Goal: Task Accomplishment & Management: Manage account settings

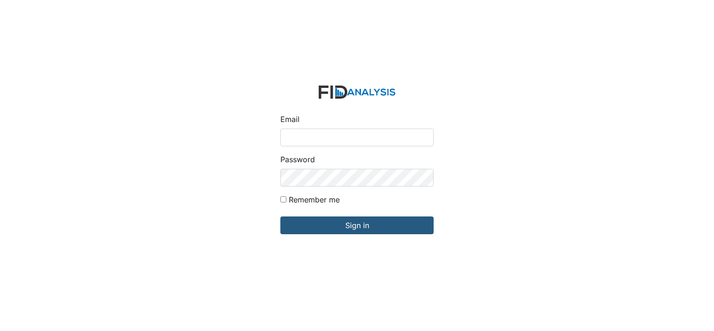
click at [312, 133] on input "Email" at bounding box center [356, 137] width 153 height 18
type input "[EMAIL_ADDRESS][DOMAIN_NAME]"
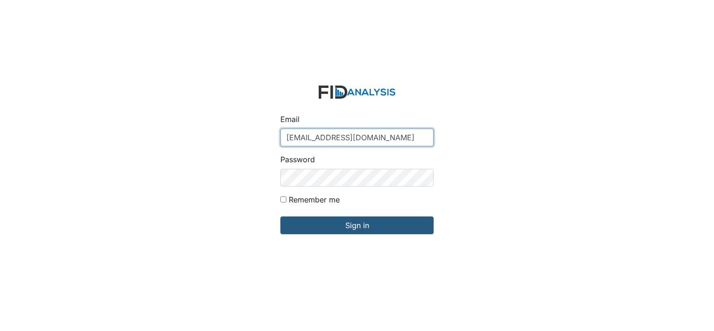
click at [389, 136] on input "[EMAIL_ADDRESS][DOMAIN_NAME]" at bounding box center [356, 137] width 153 height 18
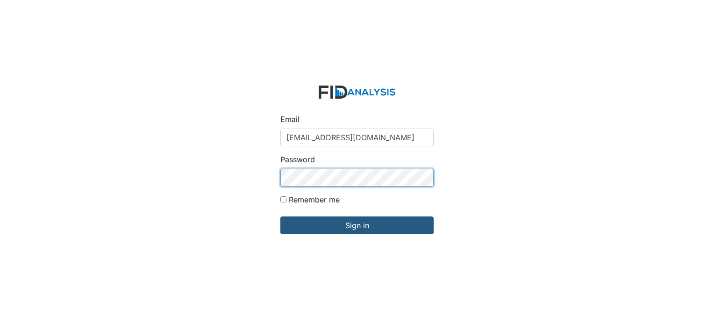
click at [280, 216] on input "Sign in" at bounding box center [356, 225] width 153 height 18
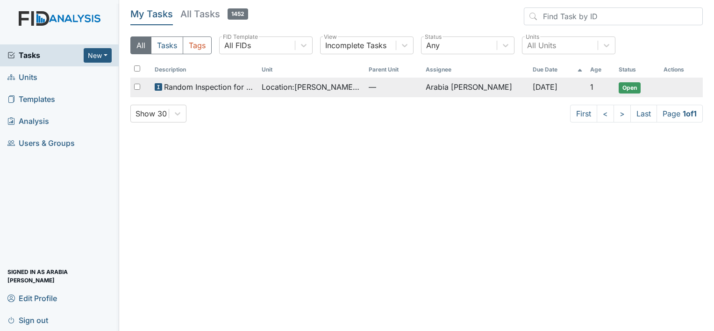
click at [313, 89] on span "Location : Scott House" at bounding box center [312, 86] width 100 height 11
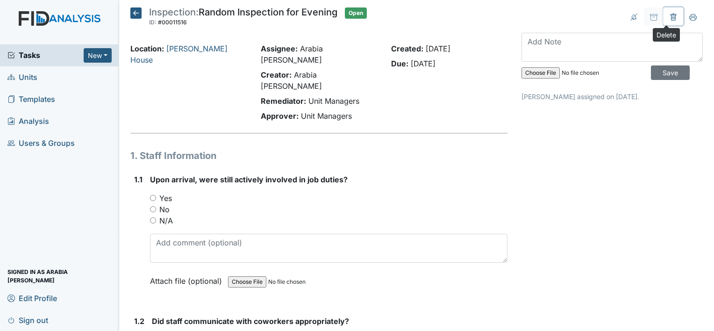
click at [669, 14] on icon at bounding box center [672, 17] width 7 height 7
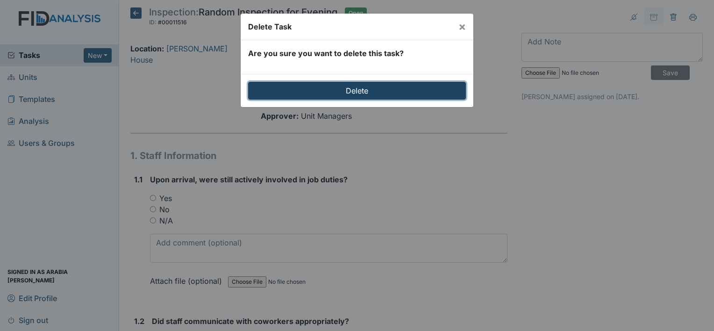
click at [370, 89] on input "Delete" at bounding box center [357, 91] width 218 height 18
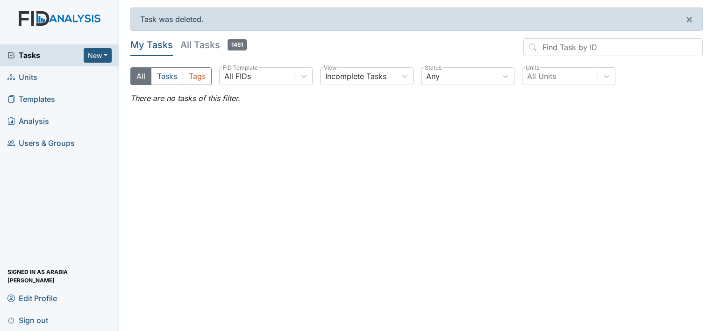
click at [61, 105] on link "Templates" at bounding box center [59, 99] width 119 height 22
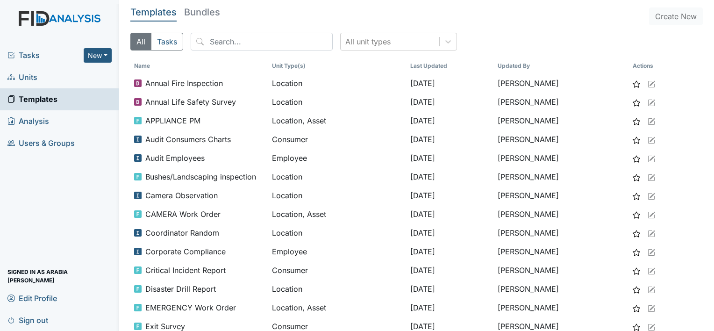
click at [29, 76] on span "Units" at bounding box center [22, 77] width 30 height 14
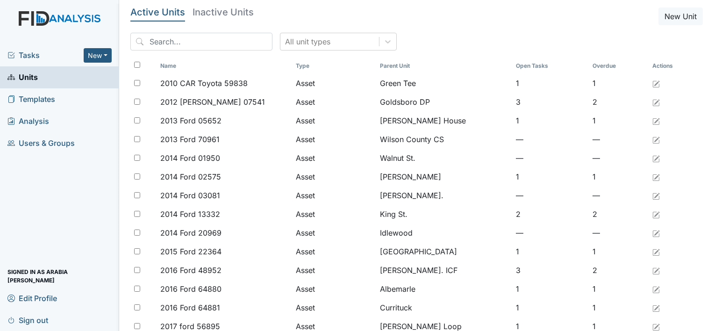
click at [42, 99] on span "Templates" at bounding box center [31, 99] width 48 height 14
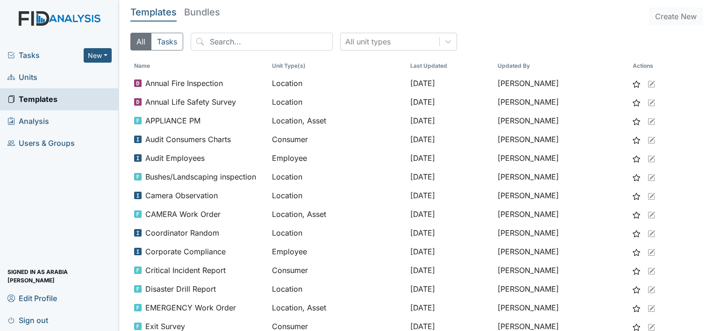
click at [44, 124] on span "Analysis" at bounding box center [28, 121] width 42 height 14
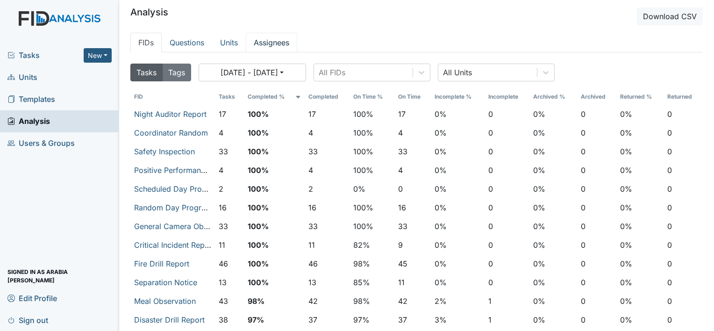
click at [268, 46] on link "Assignees" at bounding box center [271, 43] width 51 height 20
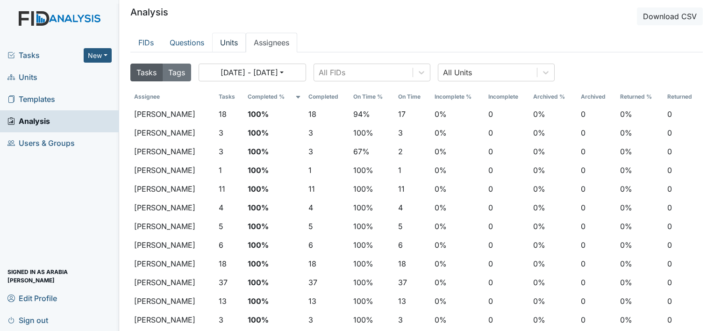
click at [235, 44] on link "Units" at bounding box center [229, 43] width 34 height 20
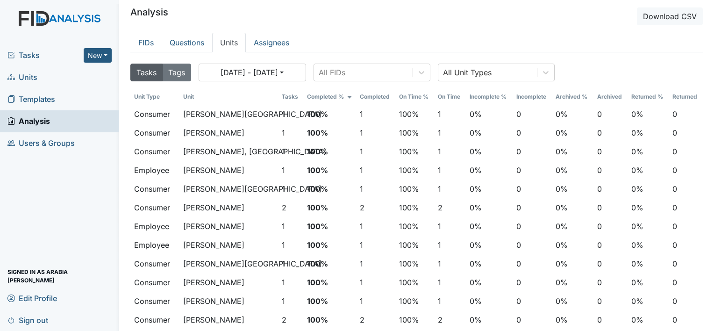
click at [50, 141] on span "Users & Groups" at bounding box center [40, 143] width 67 height 14
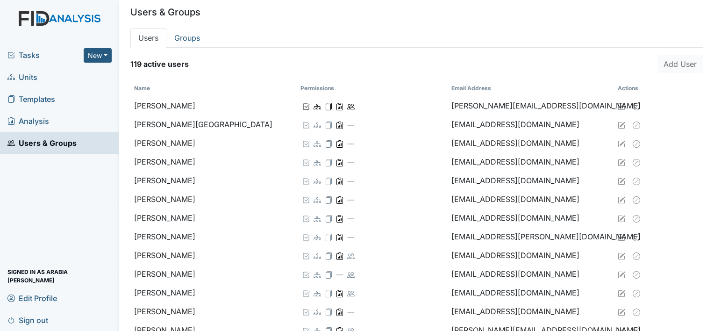
click at [42, 75] on link "Units" at bounding box center [59, 77] width 119 height 22
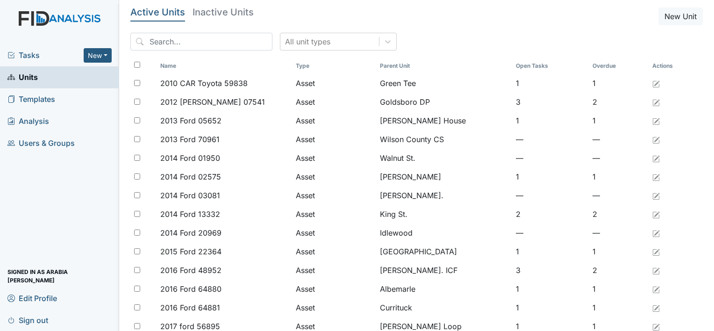
click at [34, 102] on span "Templates" at bounding box center [31, 99] width 48 height 14
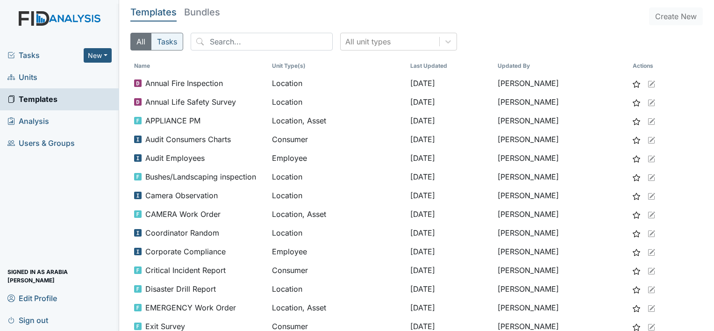
click at [168, 45] on button "Tasks" at bounding box center [167, 42] width 32 height 18
click at [142, 42] on button "All" at bounding box center [140, 42] width 21 height 18
click at [56, 52] on span "Tasks" at bounding box center [45, 55] width 76 height 11
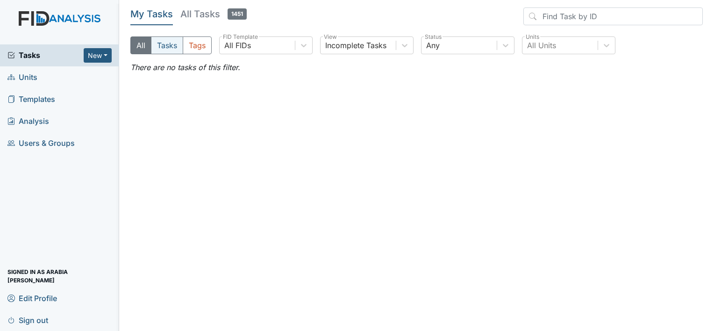
click at [171, 47] on button "Tasks" at bounding box center [167, 45] width 32 height 18
click at [400, 49] on icon at bounding box center [404, 45] width 9 height 9
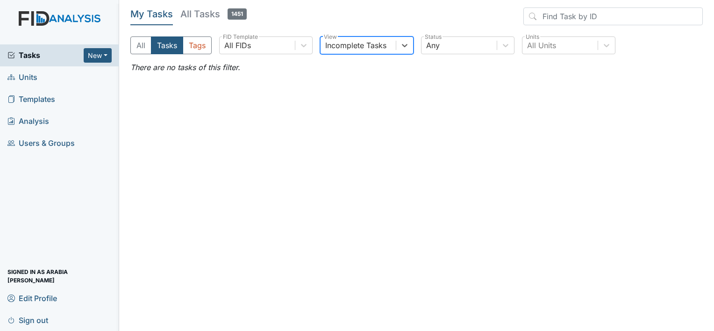
click at [384, 44] on div "Incomplete Tasks" at bounding box center [355, 45] width 61 height 11
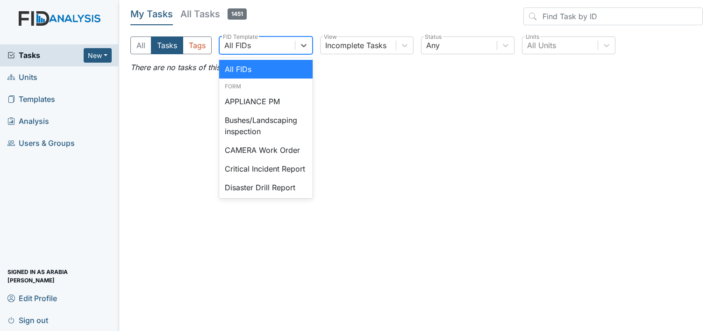
click at [285, 49] on div "All FIDs" at bounding box center [257, 45] width 75 height 17
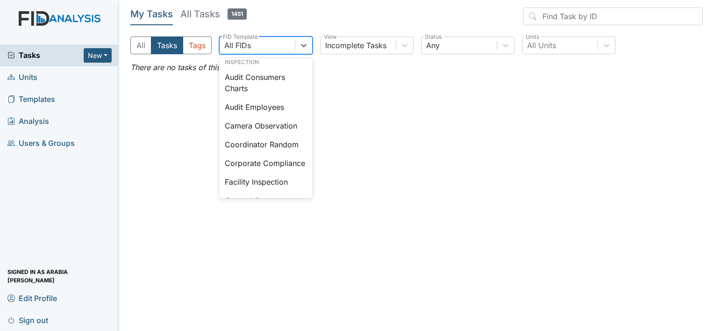
scroll to position [527, 0]
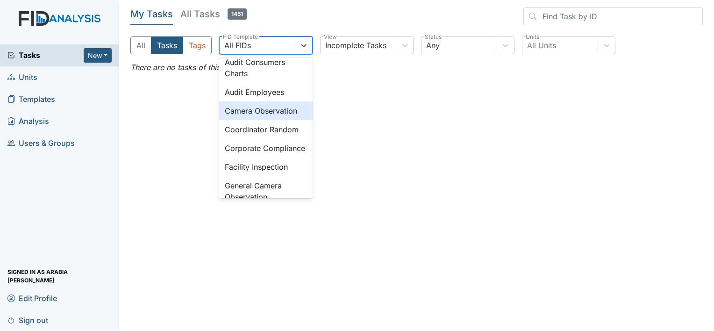
click at [301, 120] on div "Camera Observation" at bounding box center [265, 110] width 93 height 19
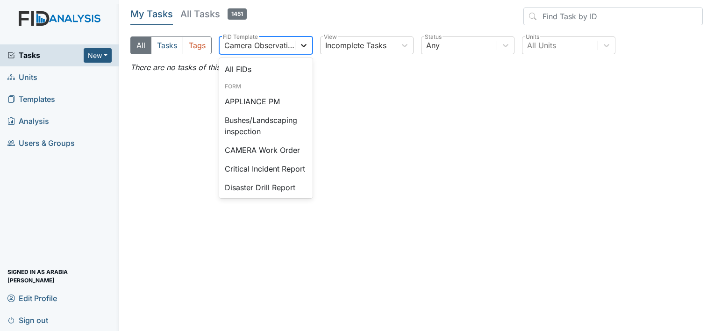
scroll to position [478, 0]
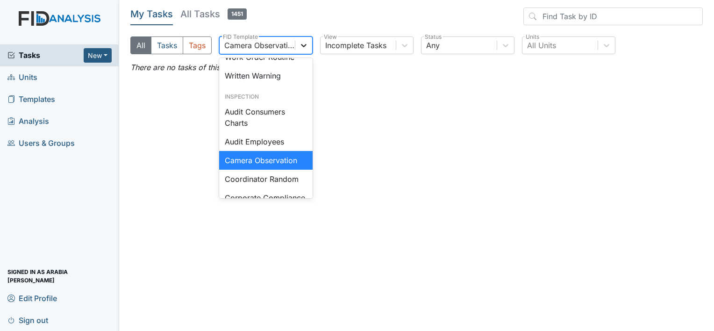
click at [304, 44] on icon at bounding box center [303, 45] width 9 height 9
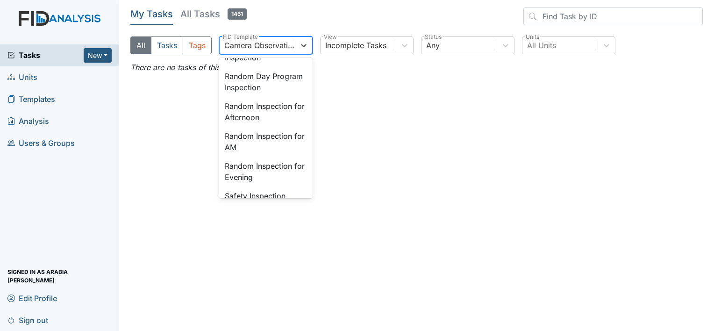
scroll to position [842, 0]
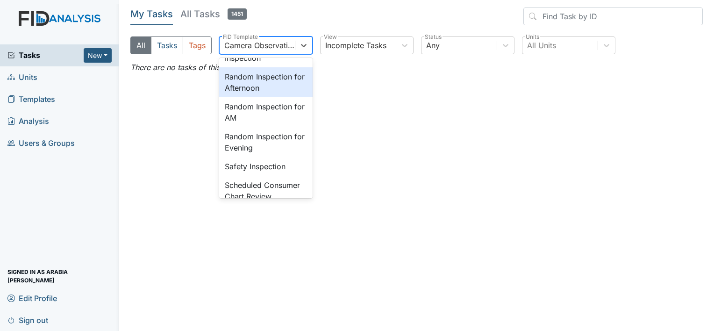
click at [265, 97] on div "Random Inspection for Afternoon" at bounding box center [265, 82] width 93 height 30
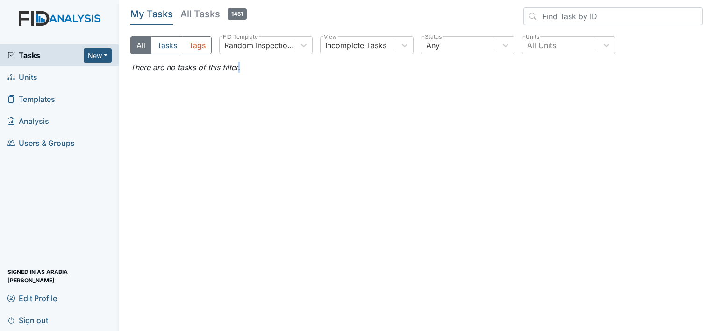
click at [265, 125] on main "My Tasks All Tasks 1451 All Tasks Tags Random Inspection for Afternoon FID Temp…" at bounding box center [416, 165] width 595 height 331
drag, startPoint x: 265, startPoint y: 125, endPoint x: 218, endPoint y: 118, distance: 48.1
click at [218, 118] on main "My Tasks All Tasks 1451 All Tasks Tags Random Inspection for Afternoon FID Temp…" at bounding box center [416, 165] width 595 height 331
click at [201, 15] on h5 "All Tasks 1451" at bounding box center [213, 13] width 66 height 13
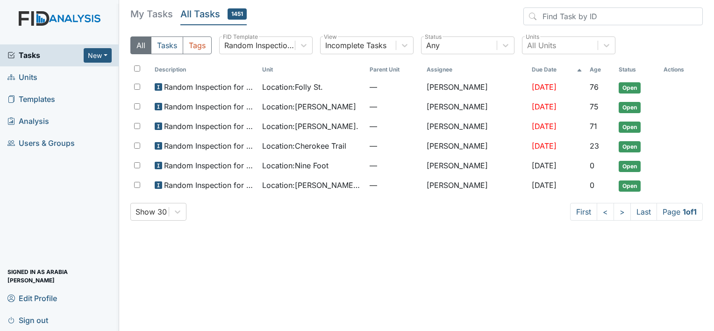
click at [144, 22] on link "My Tasks" at bounding box center [151, 16] width 43 height 18
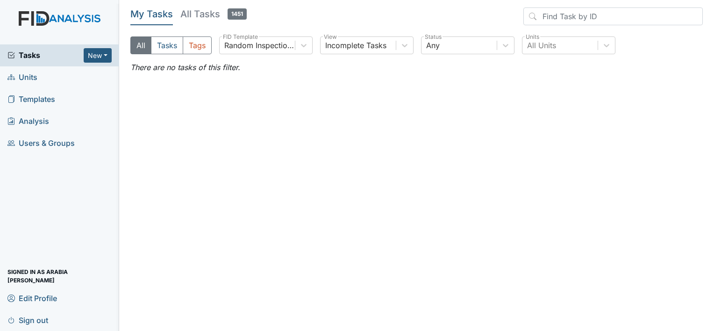
click at [138, 18] on h5 "My Tasks" at bounding box center [151, 13] width 43 height 13
click at [94, 60] on button "New" at bounding box center [98, 55] width 28 height 14
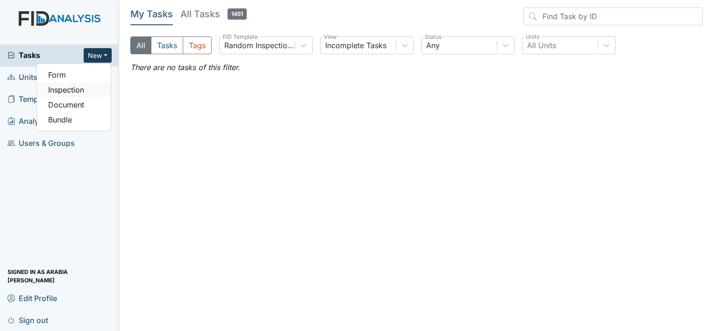
click at [60, 89] on link "Inspection" at bounding box center [74, 89] width 74 height 15
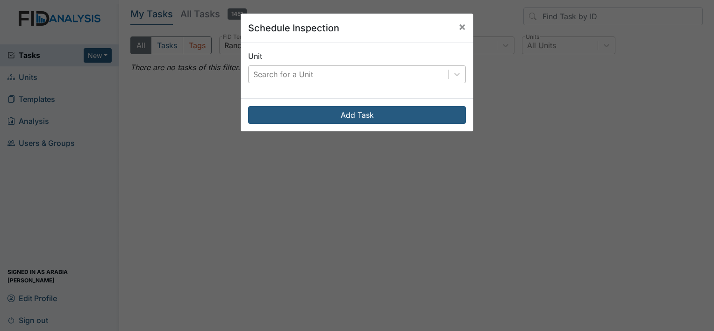
click at [352, 72] on div "Search for a Unit" at bounding box center [348, 74] width 199 height 17
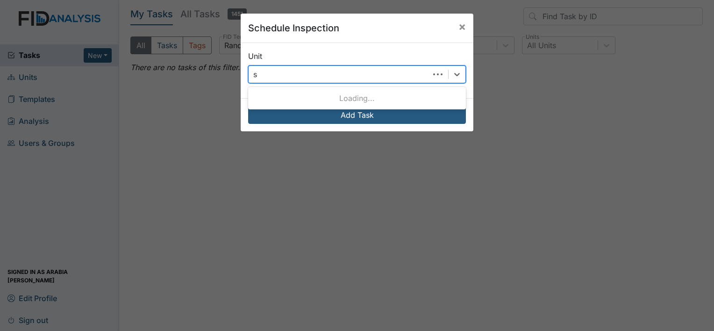
type input "sc"
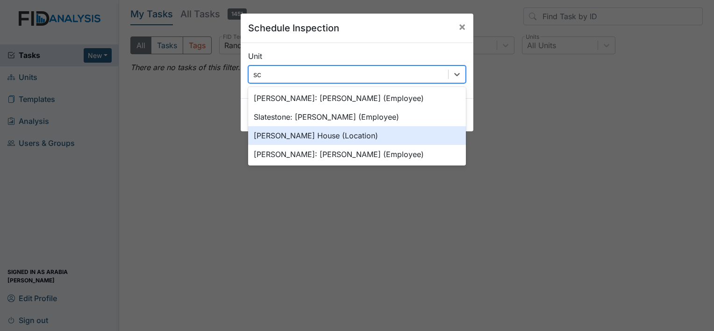
click at [299, 135] on div "Scott House (Location)" at bounding box center [357, 135] width 218 height 19
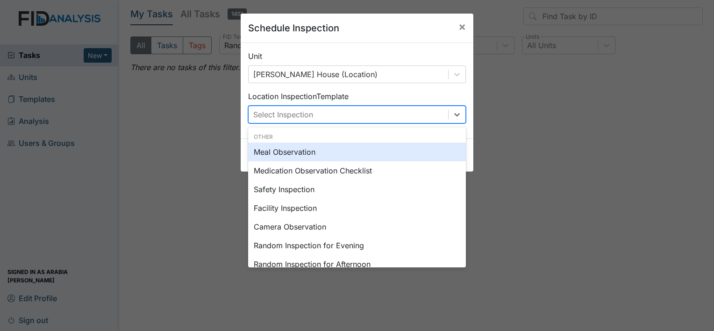
click at [324, 112] on div "Select Inspection" at bounding box center [348, 114] width 199 height 17
type input "in"
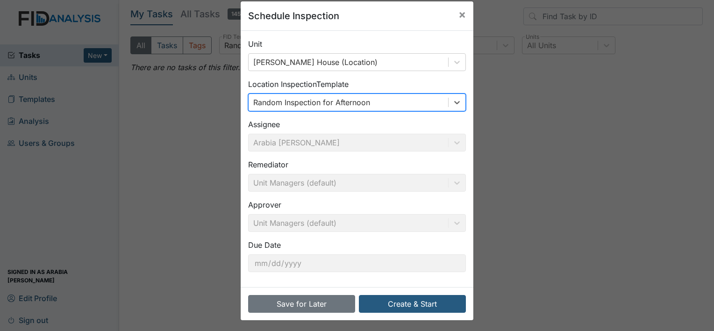
scroll to position [14, 0]
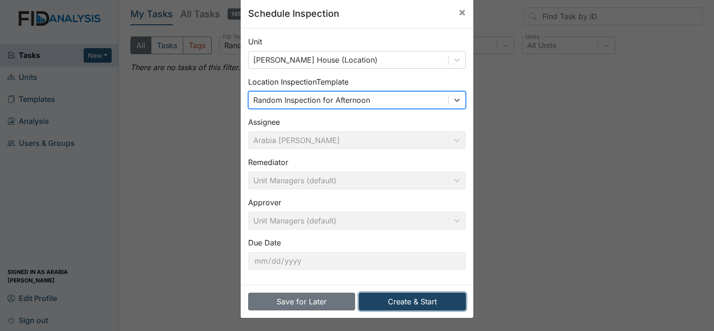
click at [433, 300] on button "Create & Start" at bounding box center [412, 301] width 107 height 18
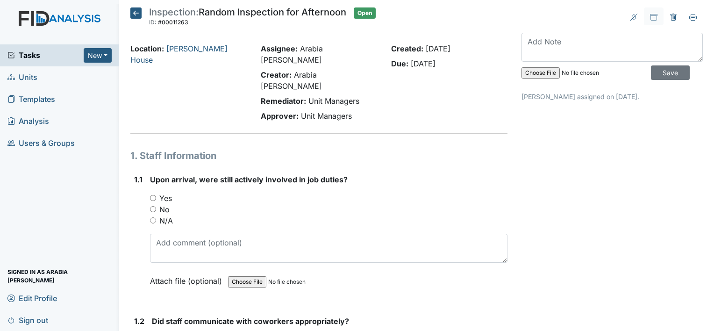
click at [137, 11] on icon at bounding box center [135, 12] width 11 height 11
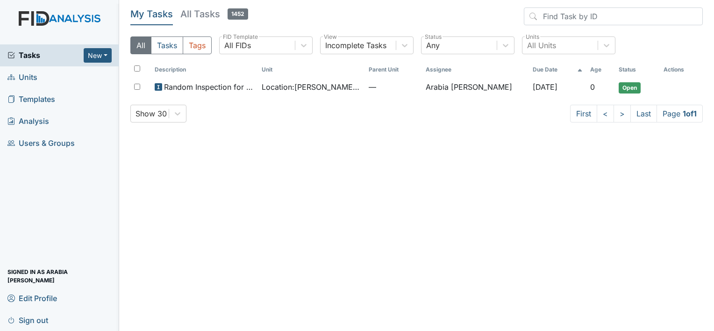
click at [61, 76] on link "Units" at bounding box center [59, 77] width 119 height 22
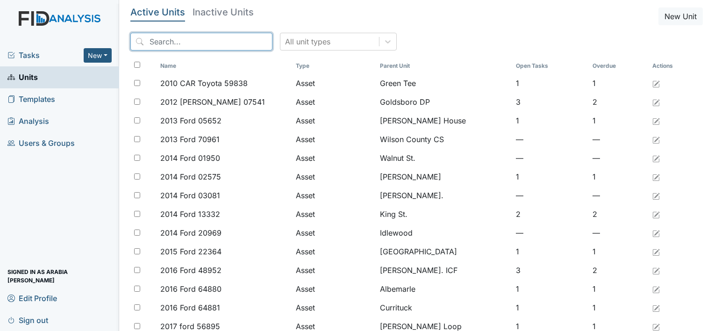
click at [168, 45] on input "search" at bounding box center [201, 42] width 142 height 18
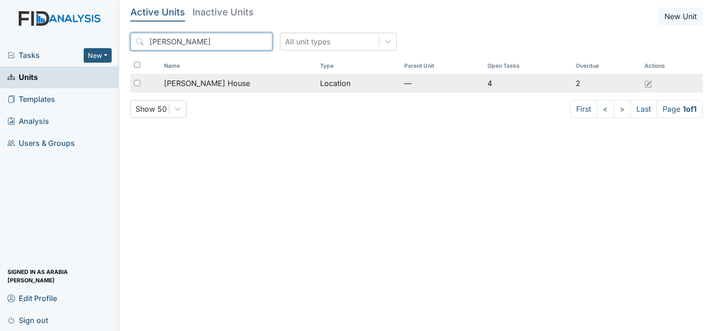
type input "[PERSON_NAME]"
click at [199, 90] on td "[PERSON_NAME] House" at bounding box center [238, 83] width 156 height 19
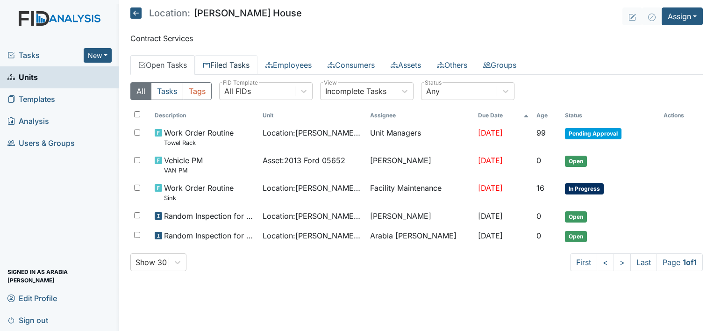
click at [247, 64] on link "Filed Tasks" at bounding box center [226, 65] width 63 height 20
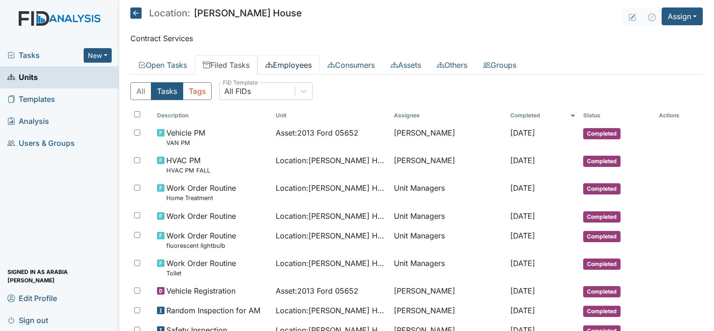
click at [283, 64] on link "Employees" at bounding box center [288, 65] width 62 height 20
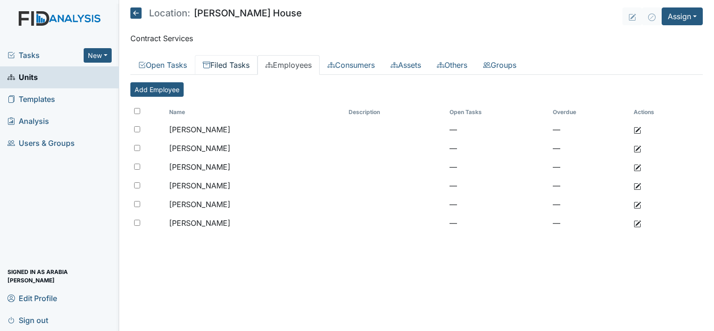
click at [230, 68] on link "Filed Tasks" at bounding box center [226, 65] width 63 height 20
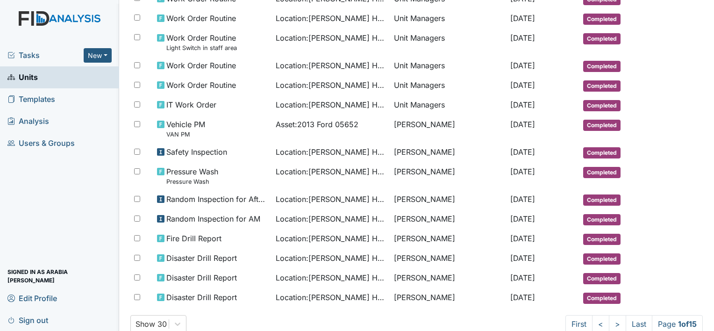
scroll to position [503, 0]
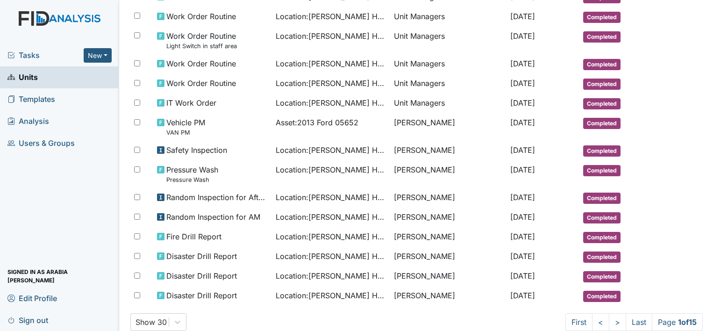
drag, startPoint x: 706, startPoint y: 246, endPoint x: 696, endPoint y: 282, distance: 37.5
click at [696, 282] on main "Location: Scott House Assign Assign Form Assign Inspection Assign Document Assi…" at bounding box center [416, 165] width 595 height 331
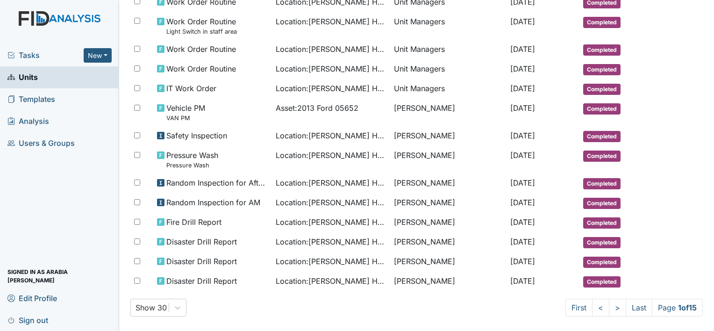
scroll to position [518, 0]
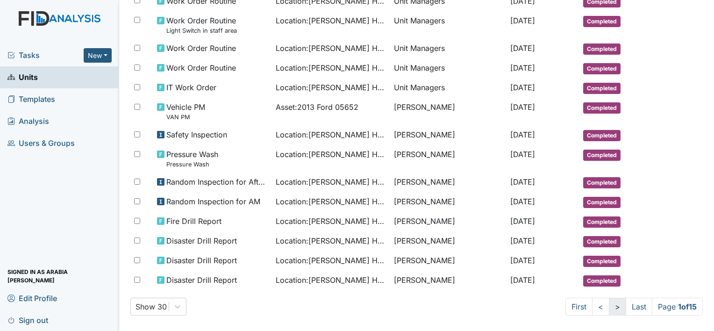
click at [610, 300] on link ">" at bounding box center [617, 307] width 17 height 18
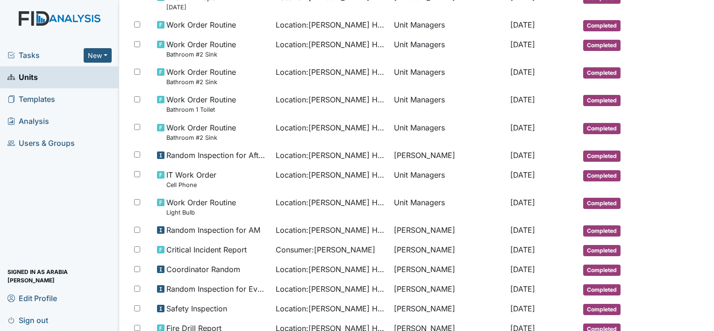
scroll to position [397, 0]
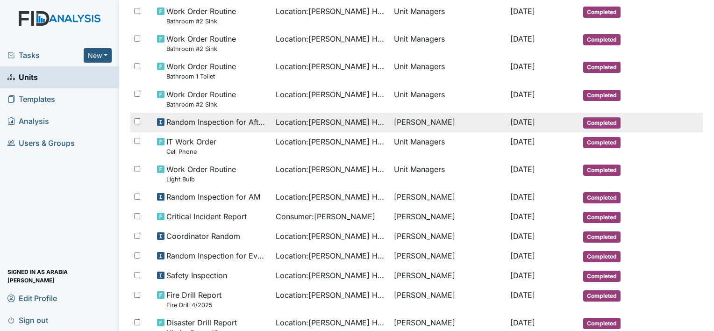
click at [230, 119] on span "Random Inspection for Afternoon" at bounding box center [217, 121] width 102 height 11
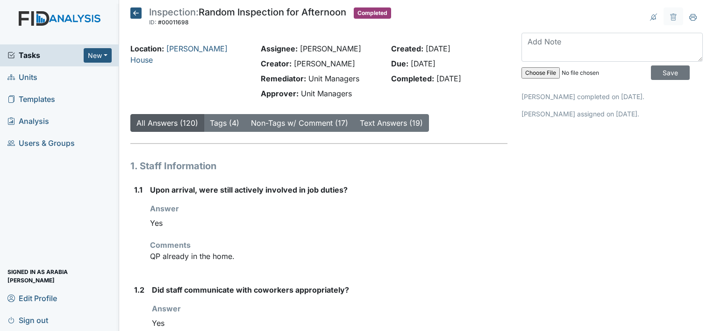
click at [138, 8] on icon at bounding box center [135, 12] width 11 height 11
click at [134, 16] on icon at bounding box center [135, 12] width 11 height 11
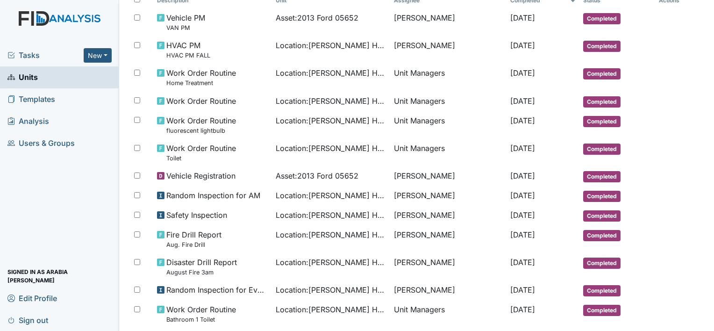
scroll to position [518, 0]
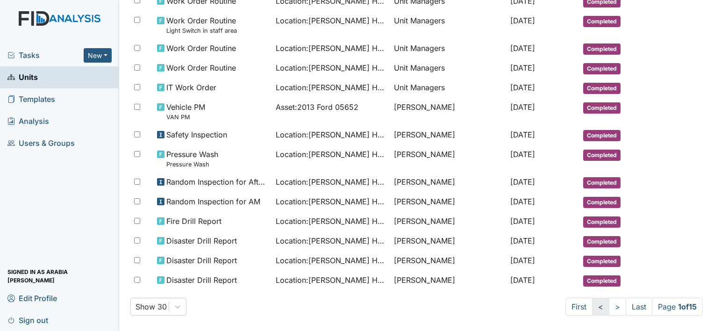
click at [592, 301] on link "<" at bounding box center [600, 307] width 17 height 18
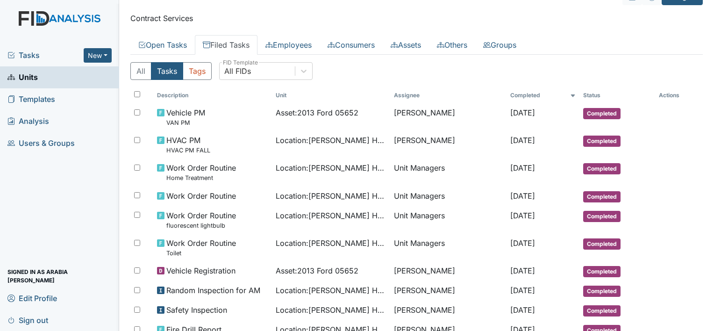
scroll to position [0, 0]
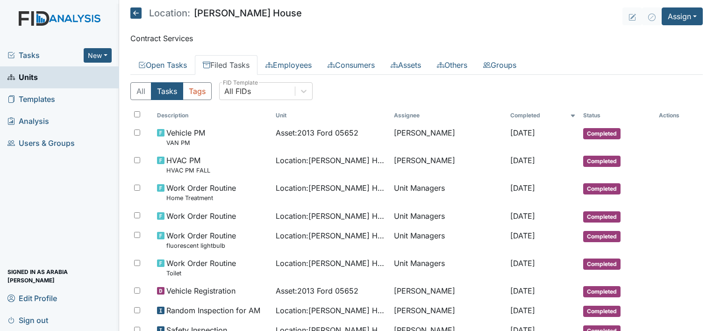
click at [135, 16] on icon at bounding box center [135, 12] width 11 height 11
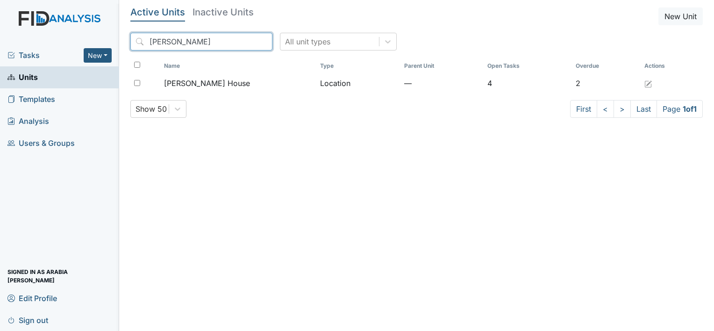
click at [243, 41] on input "[PERSON_NAME]" at bounding box center [201, 42] width 142 height 18
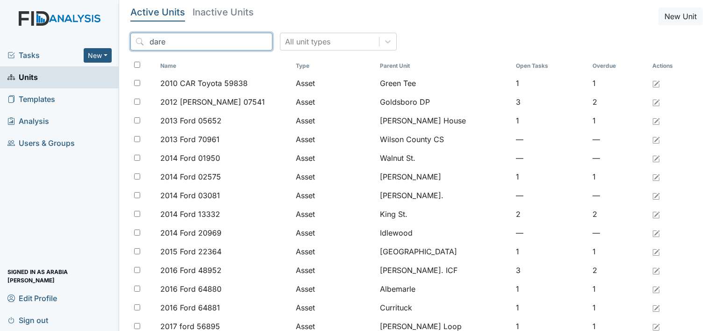
type input "dare"
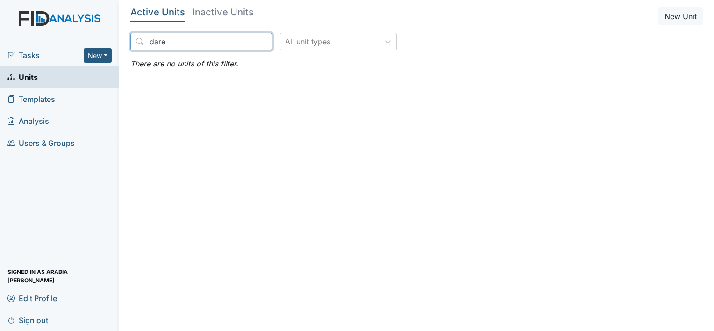
click at [245, 43] on input "dare" at bounding box center [201, 42] width 142 height 18
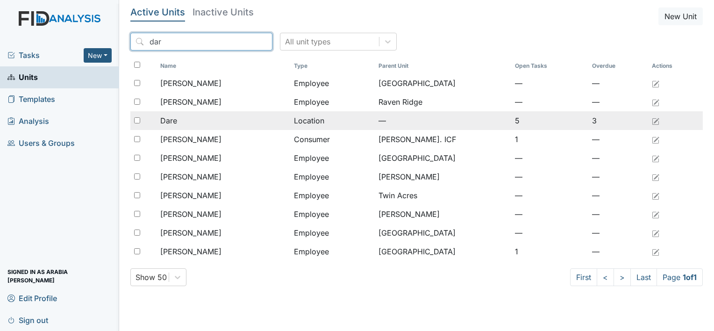
type input "dar"
click at [176, 117] on span "Dare" at bounding box center [168, 120] width 17 height 11
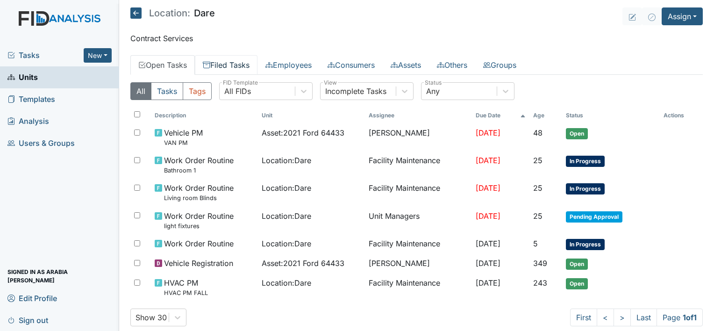
click at [248, 67] on link "Filed Tasks" at bounding box center [226, 65] width 63 height 20
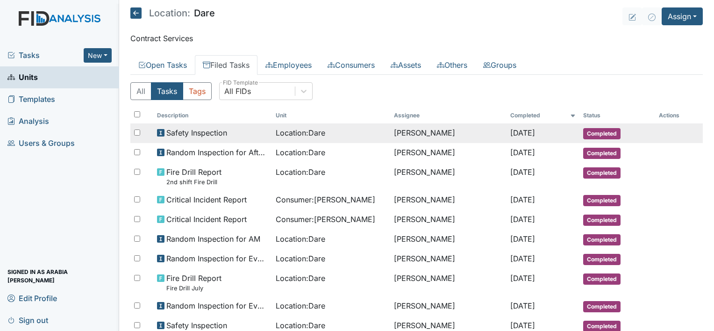
click at [205, 128] on span "Safety Inspection" at bounding box center [196, 132] width 61 height 11
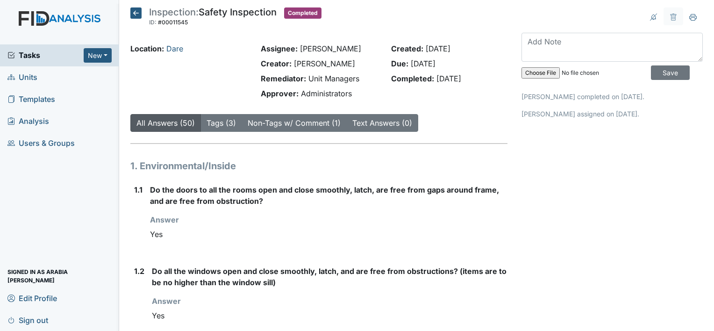
click at [135, 14] on icon at bounding box center [135, 12] width 11 height 11
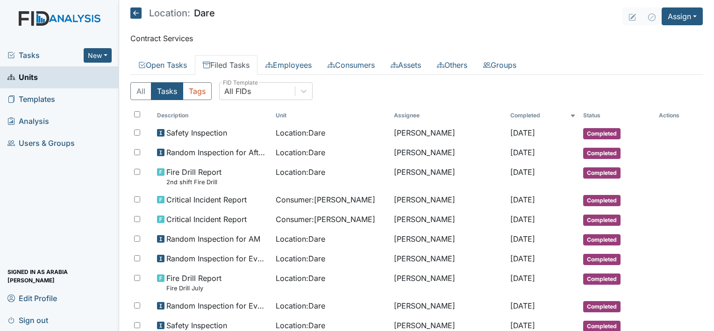
click at [135, 14] on icon at bounding box center [135, 12] width 11 height 11
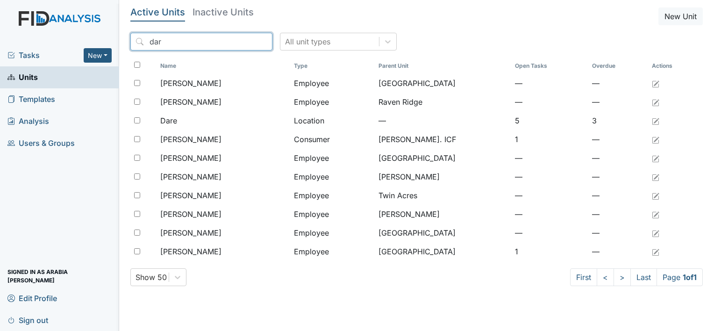
click at [242, 41] on input "dar" at bounding box center [201, 42] width 142 height 18
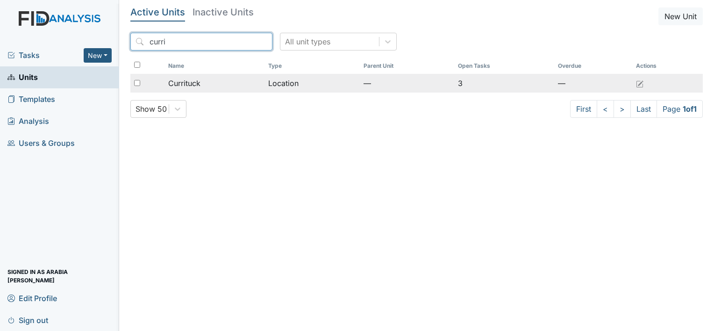
type input "curri"
click at [180, 85] on span "Currituck" at bounding box center [184, 83] width 32 height 11
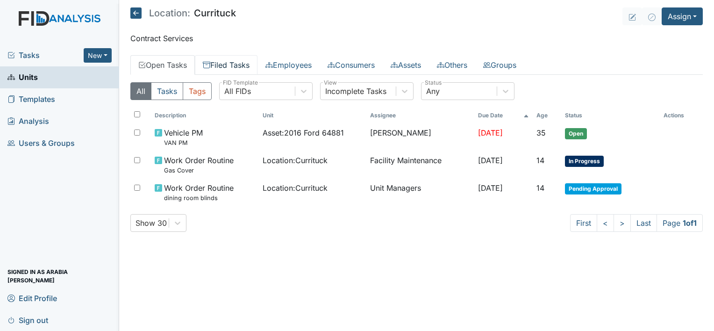
click at [244, 66] on link "Filed Tasks" at bounding box center [226, 65] width 63 height 20
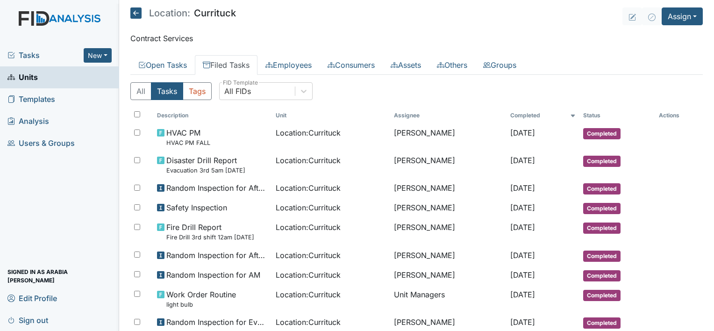
click at [134, 10] on icon at bounding box center [135, 12] width 11 height 11
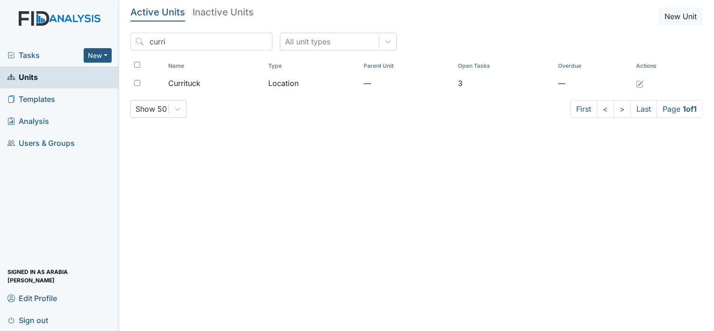
click at [134, 10] on h5 "Active Units" at bounding box center [157, 11] width 55 height 9
click at [245, 41] on input "curri" at bounding box center [201, 42] width 142 height 18
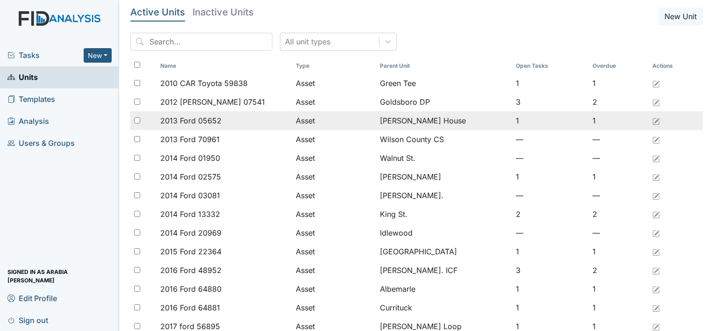
click at [387, 122] on td "[PERSON_NAME] House" at bounding box center [443, 120] width 135 height 19
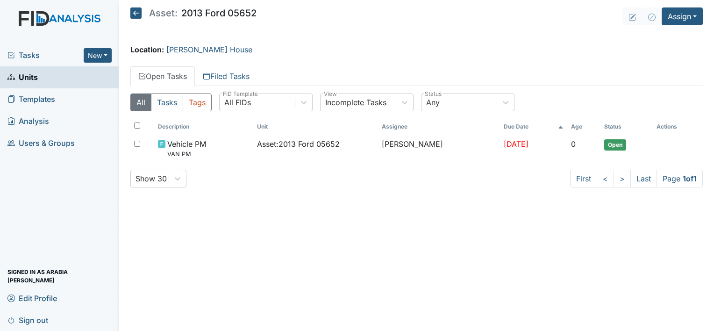
click at [135, 14] on icon at bounding box center [135, 12] width 11 height 11
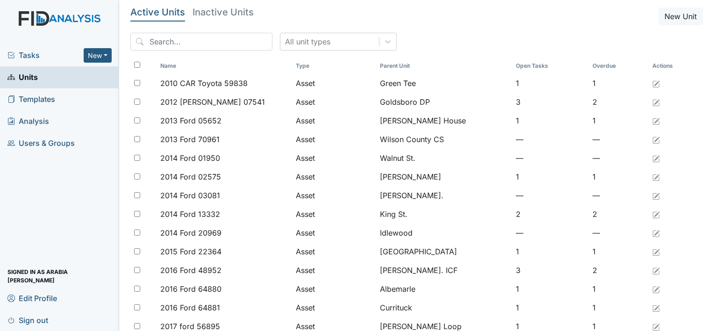
click at [44, 50] on span "Tasks" at bounding box center [45, 55] width 76 height 11
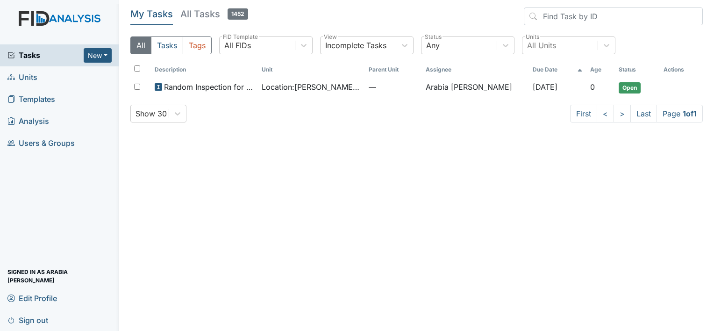
click at [49, 314] on link "Sign out" at bounding box center [59, 320] width 119 height 22
